Goal: Find specific page/section: Find specific page/section

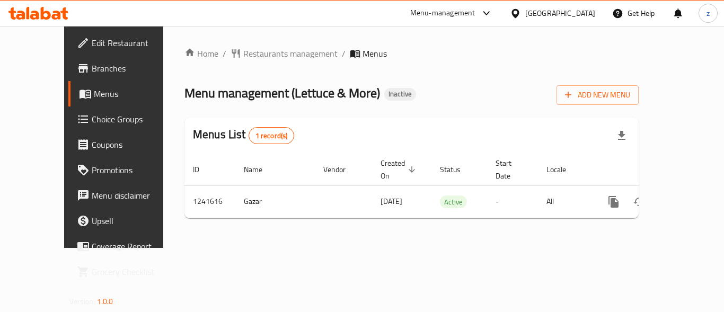
click at [568, 18] on div "[GEOGRAPHIC_DATA]" at bounding box center [560, 13] width 70 height 12
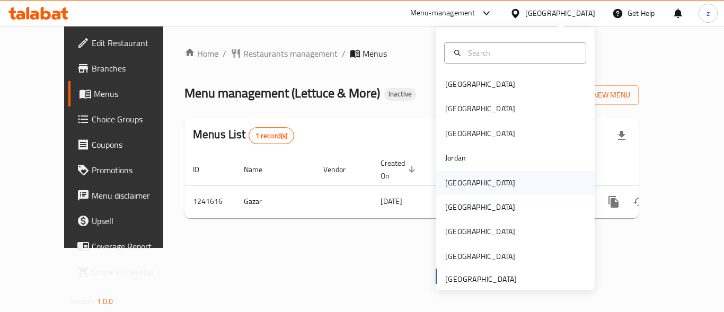
click at [462, 177] on div "[GEOGRAPHIC_DATA]" at bounding box center [479, 183] width 87 height 24
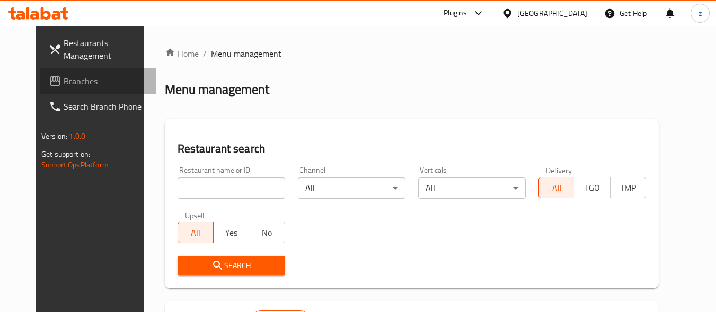
click at [76, 85] on span "Branches" at bounding box center [106, 81] width 84 height 13
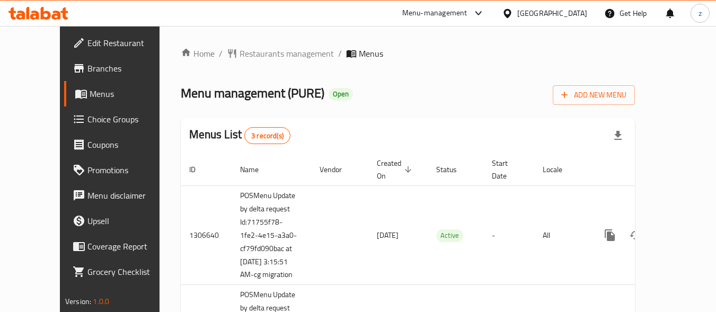
click at [64, 75] on link "Branches" at bounding box center [121, 68] width 115 height 25
